Goal: Find specific page/section: Find specific page/section

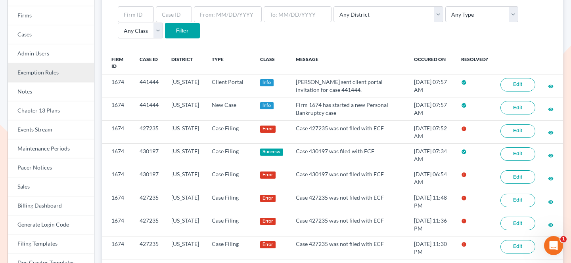
scroll to position [59, 0]
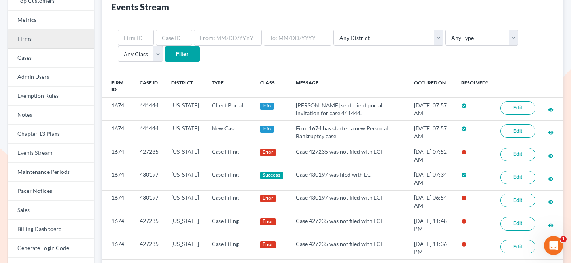
click at [68, 43] on link "Firms" at bounding box center [51, 39] width 86 height 19
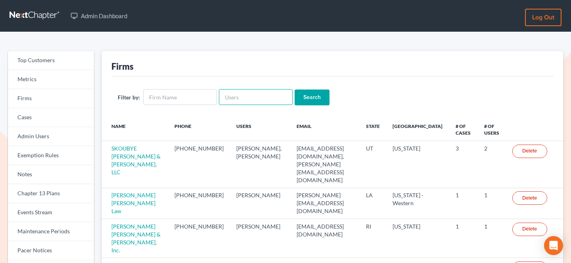
click at [237, 94] on input "text" at bounding box center [256, 97] width 74 height 16
paste input "brittney@derrensjohnson.com"
type input "brittney@derrensjohnson.com"
click at [295, 90] on input "Search" at bounding box center [312, 98] width 35 height 16
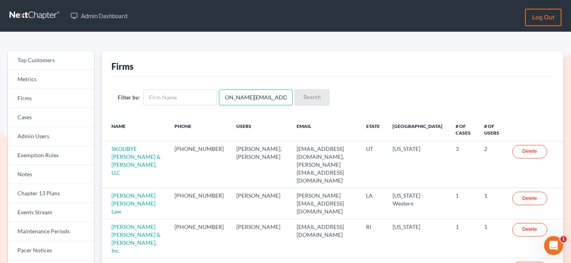
scroll to position [0, 0]
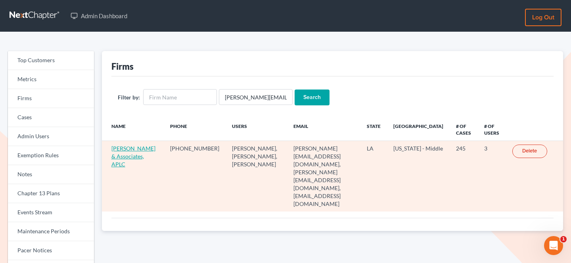
click at [124, 154] on link "Derren S. Johnson & Associates, APLC" at bounding box center [133, 156] width 44 height 23
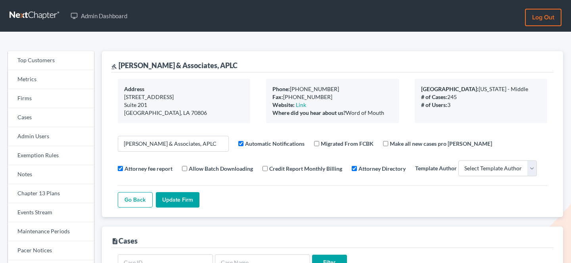
select select
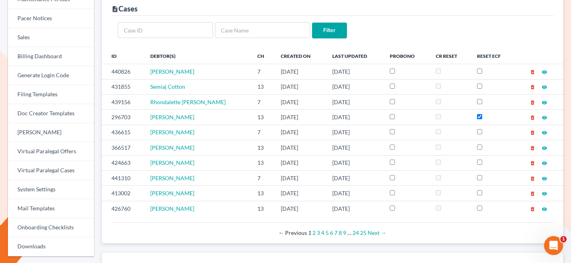
scroll to position [236, 0]
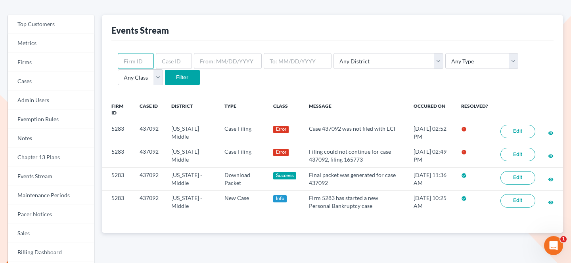
click at [136, 57] on input "text" at bounding box center [136, 61] width 36 height 16
paste input "5283"
type input "5283"
click at [165, 70] on input "Filter" at bounding box center [182, 78] width 35 height 16
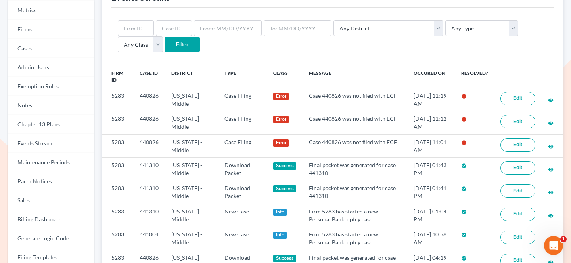
scroll to position [70, 0]
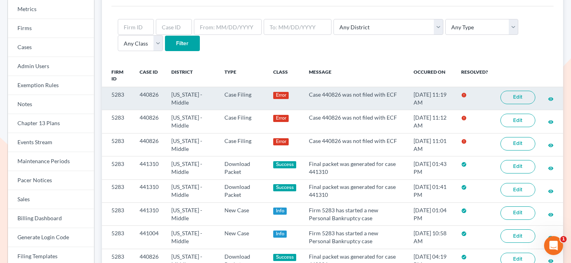
click at [322, 94] on td "Case 440826 was not filed with ECF" at bounding box center [355, 98] width 105 height 23
click at [527, 98] on link "Edit" at bounding box center [517, 97] width 35 height 13
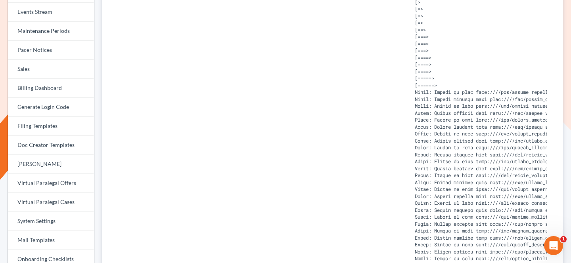
scroll to position [201, 0]
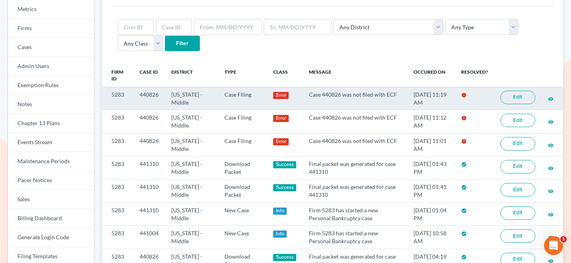
click at [148, 96] on td "440826" at bounding box center [149, 98] width 32 height 23
copy td "440826"
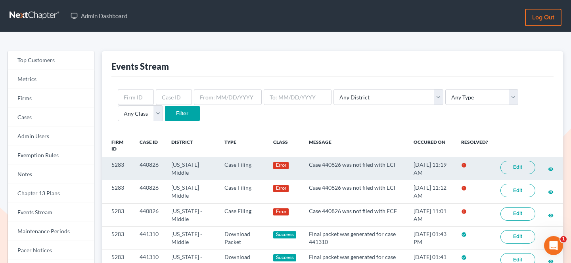
click at [117, 161] on td "5283" at bounding box center [118, 168] width 32 height 23
copy td "5283"
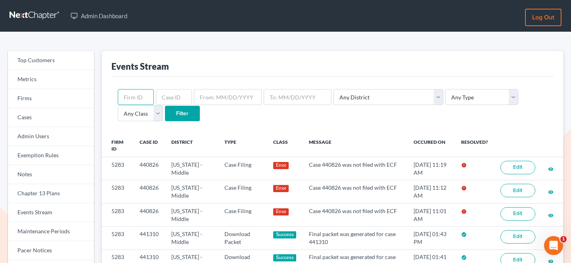
click at [133, 96] on input "text" at bounding box center [136, 97] width 36 height 16
paste input "5283"
type input "5283"
click at [165, 106] on input "Filter" at bounding box center [182, 114] width 35 height 16
